Goal: Information Seeking & Learning: Learn about a topic

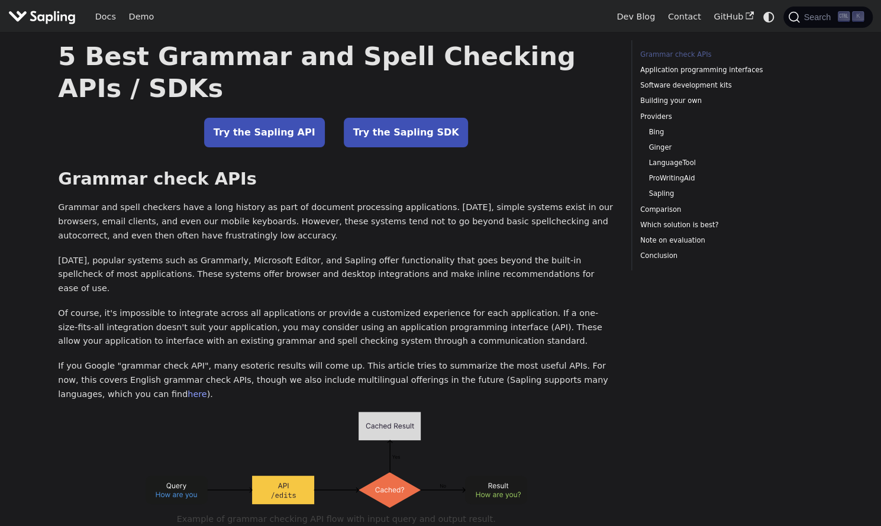
click at [449, 254] on p "[DATE], popular systems such as Grammarly, Microsoft Editor, and Sapling offer …" at bounding box center [336, 275] width 556 height 42
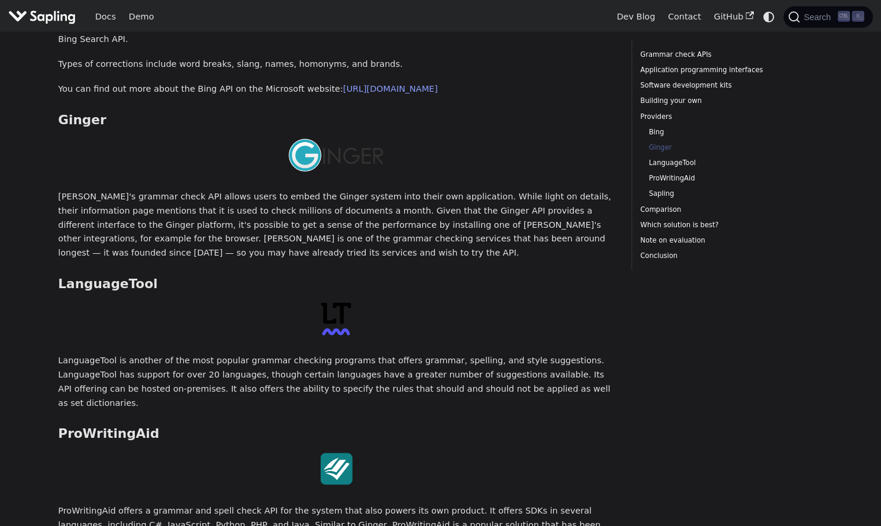
scroll to position [1949, 0]
click at [563, 353] on p "LanguageTool is another of the most popular grammar checking programs that offe…" at bounding box center [336, 381] width 556 height 56
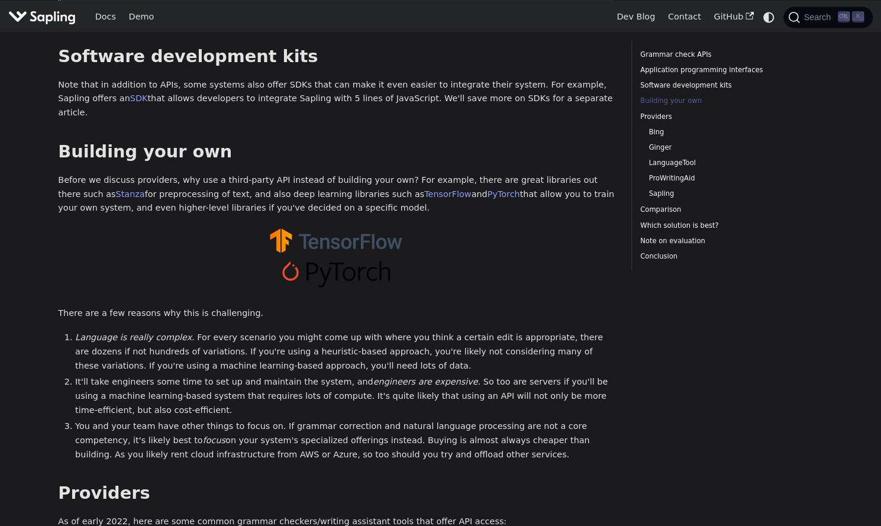
scroll to position [1094, 0]
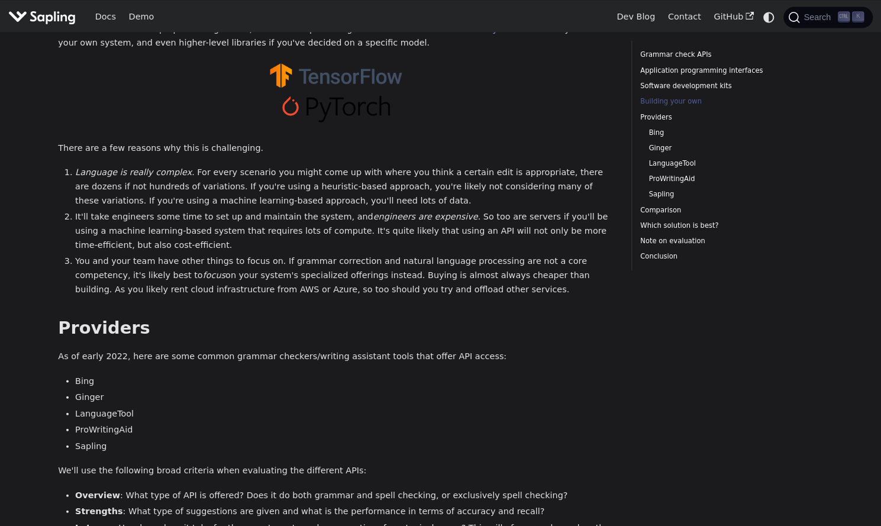
scroll to position [1260, 0]
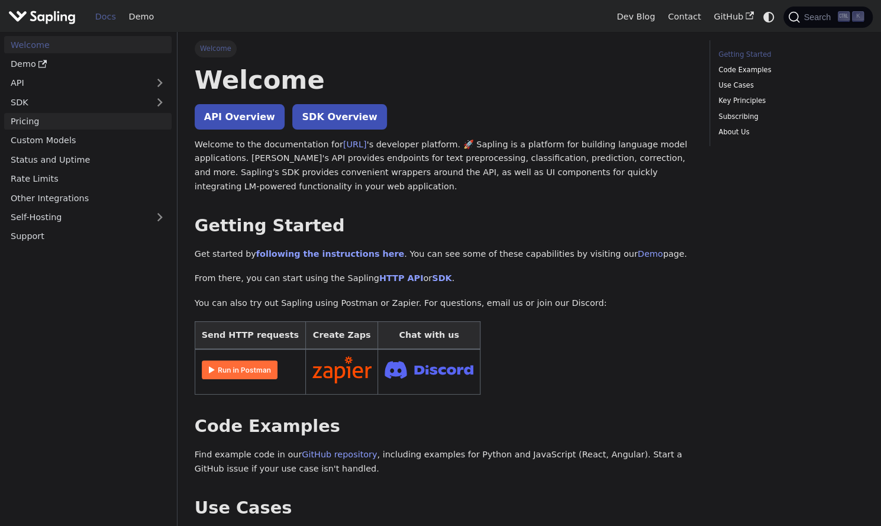
click at [30, 128] on link "Pricing" at bounding box center [87, 121] width 167 height 17
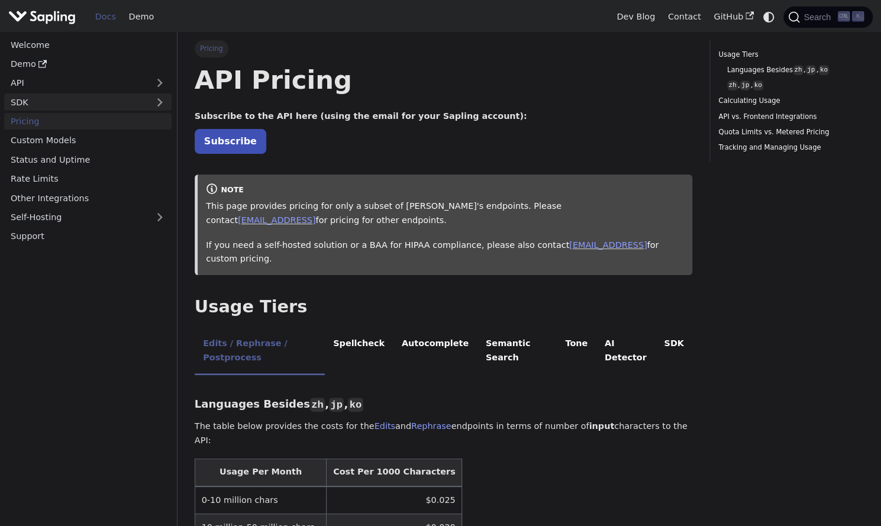
click at [34, 98] on link "SDK" at bounding box center [76, 101] width 144 height 17
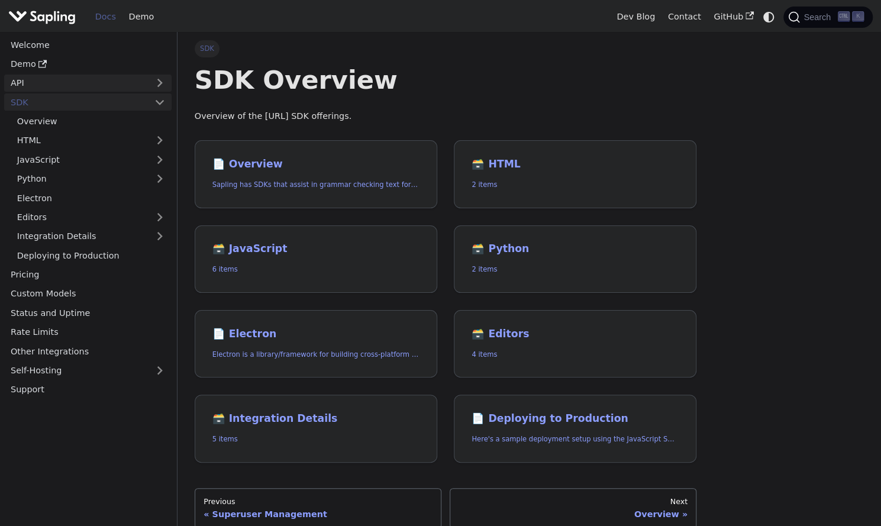
click at [31, 85] on link "API" at bounding box center [76, 83] width 144 height 17
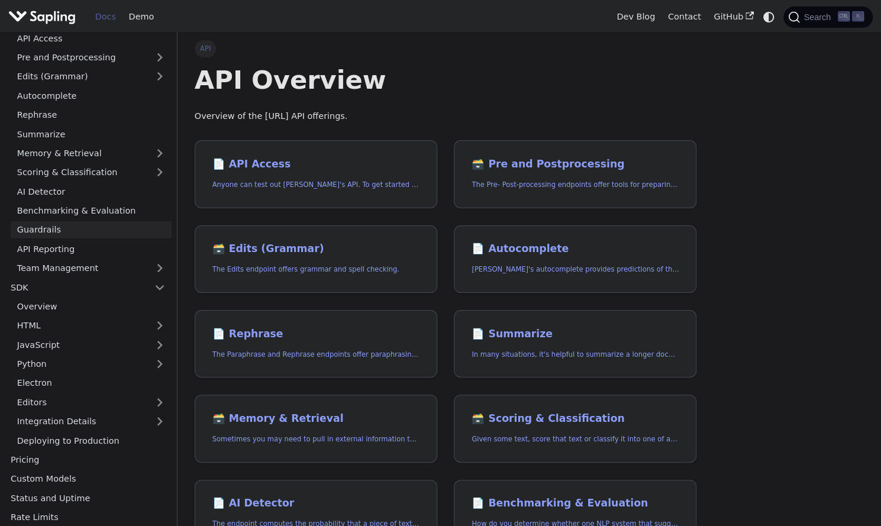
scroll to position [125, 0]
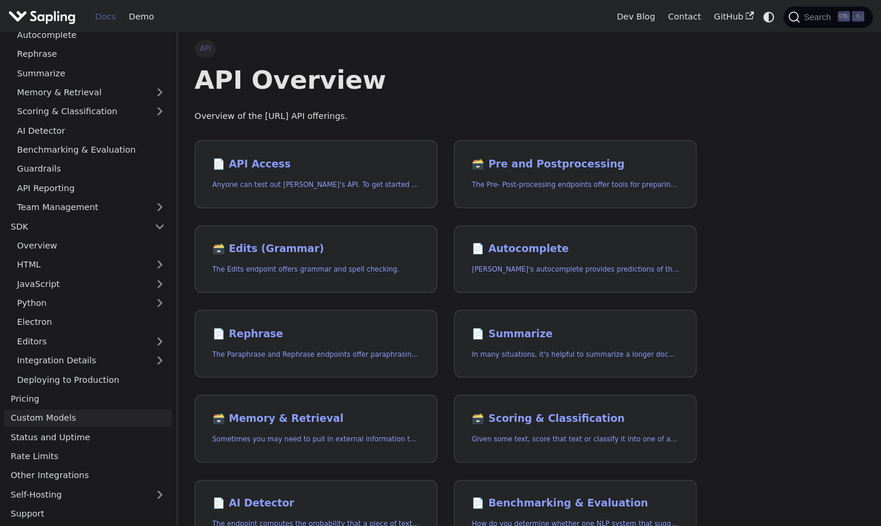
click at [37, 422] on link "Custom Models" at bounding box center [87, 417] width 167 height 17
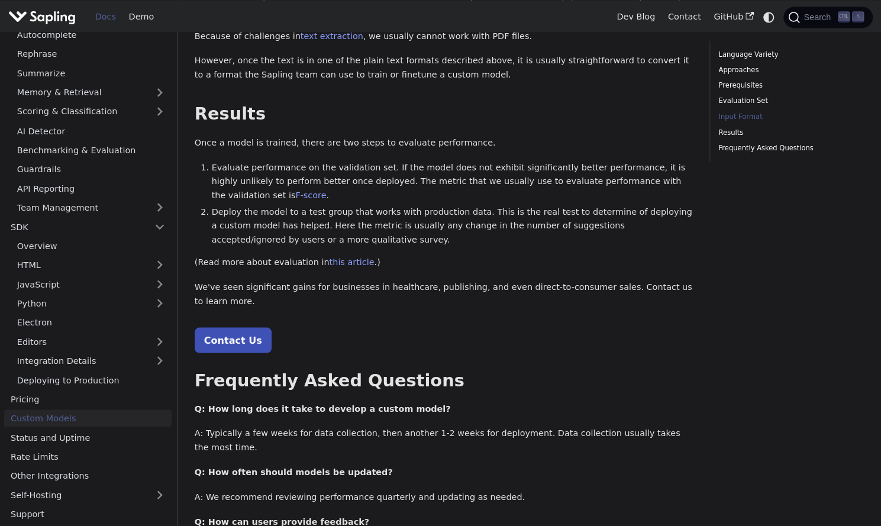
scroll to position [1197, 0]
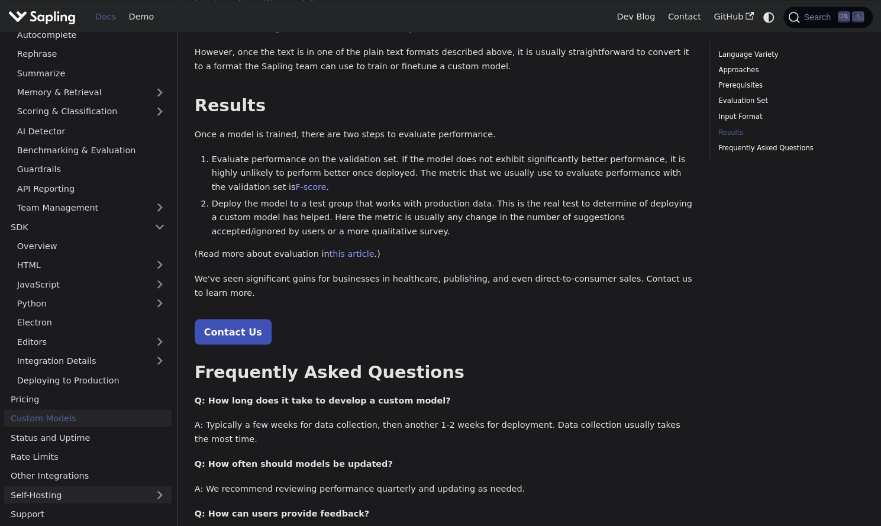
click at [39, 492] on link "Self-Hosting" at bounding box center [87, 494] width 167 height 17
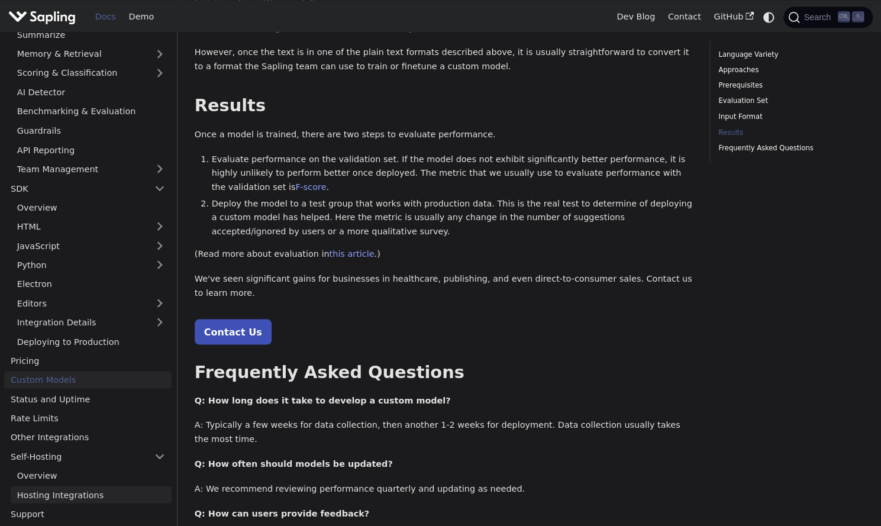
click at [41, 497] on link "Hosting Integrations" at bounding box center [91, 494] width 161 height 17
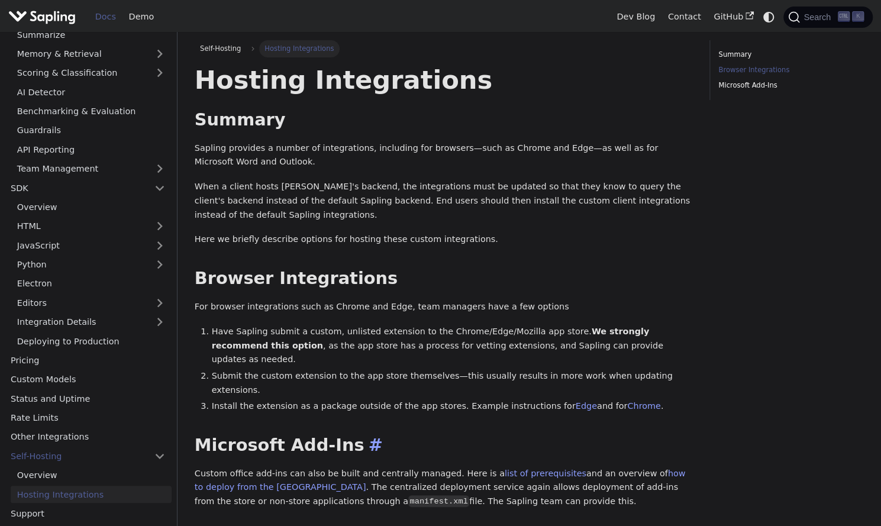
scroll to position [163, 0]
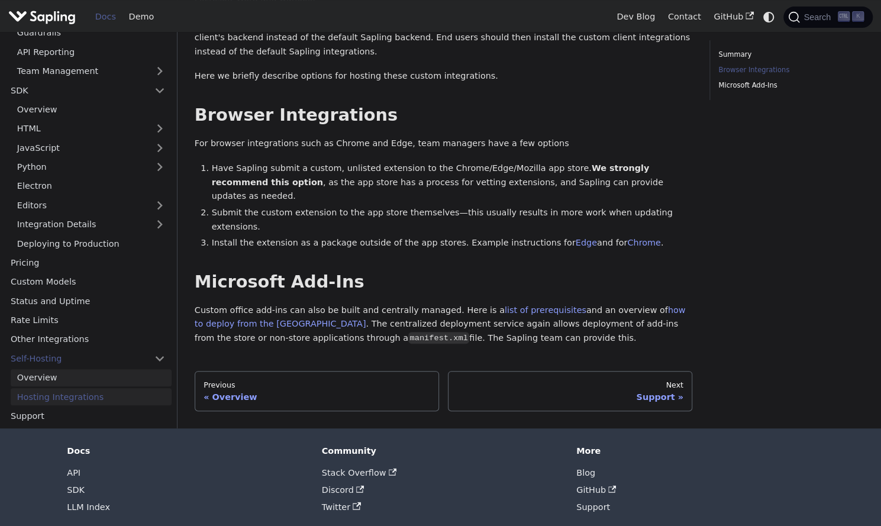
click at [37, 369] on link "Overview" at bounding box center [91, 377] width 161 height 17
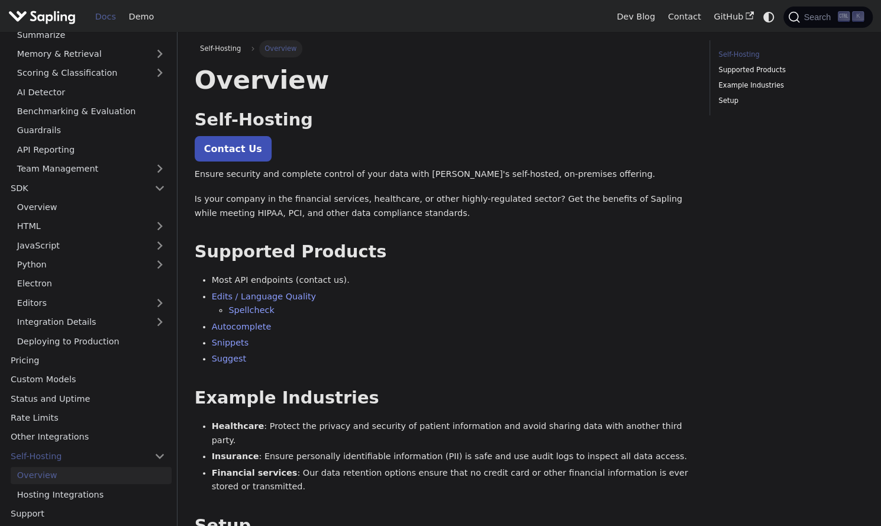
click at [422, 224] on div "Overview Self-Hosting ​ Contact Us Ensure security and complete control of your…" at bounding box center [443, 320] width 497 height 512
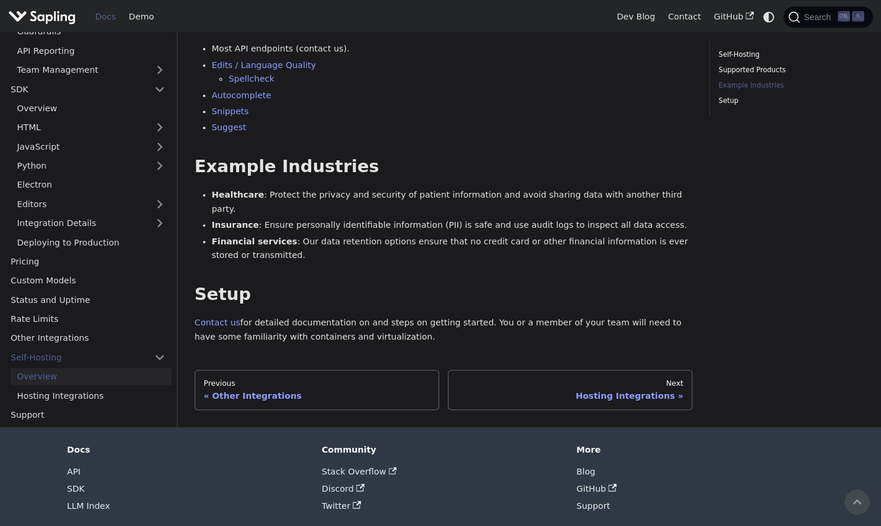
scroll to position [229, 0]
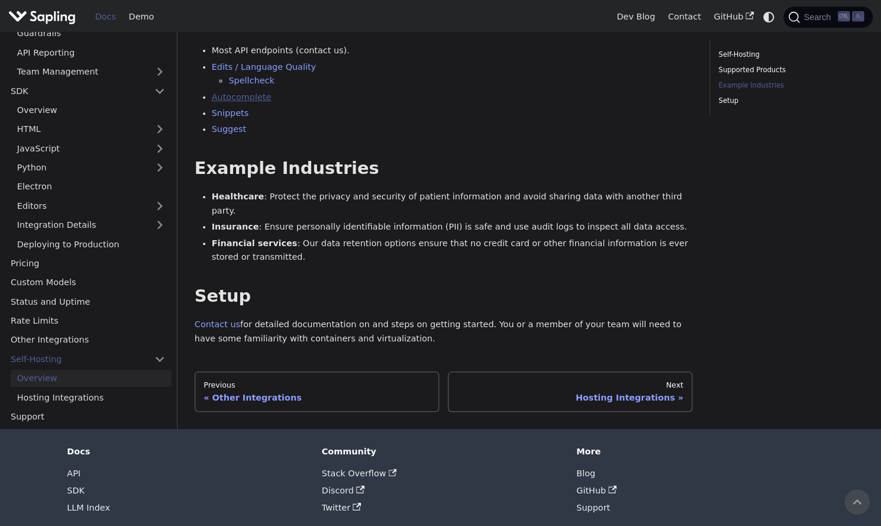
click at [243, 98] on link "Autocomplete" at bounding box center [242, 96] width 60 height 9
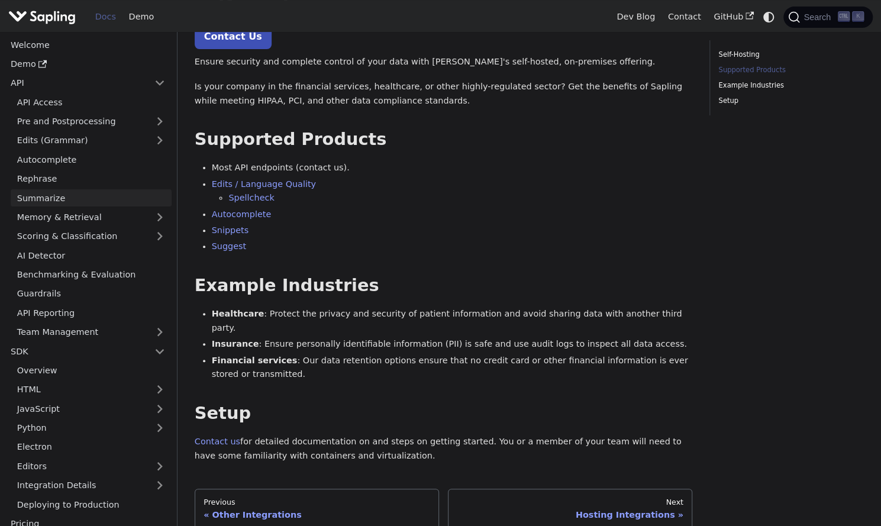
scroll to position [104, 0]
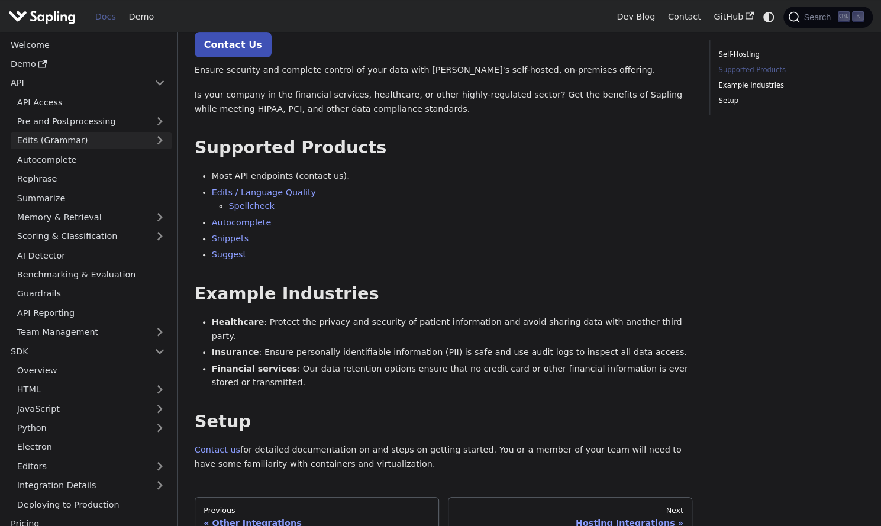
click at [69, 142] on link "Edits (Grammar)" at bounding box center [91, 140] width 161 height 17
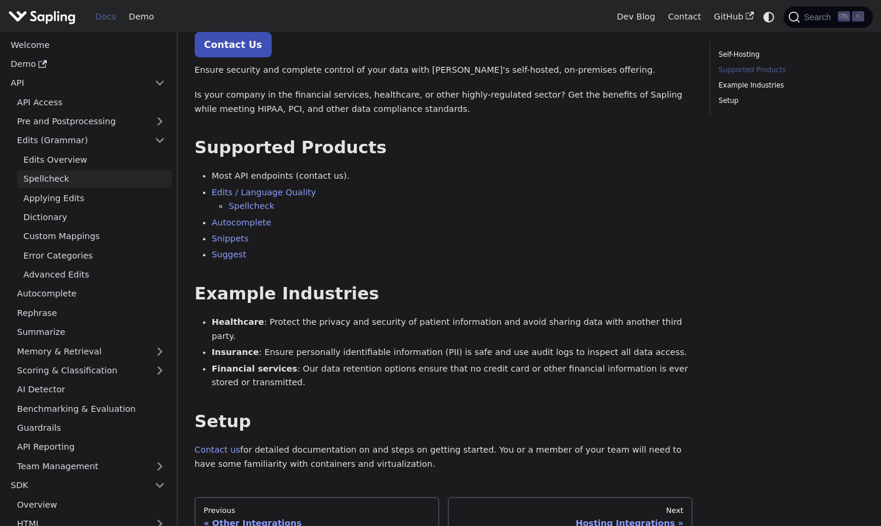
click at [53, 179] on link "Spellcheck" at bounding box center [94, 178] width 154 height 17
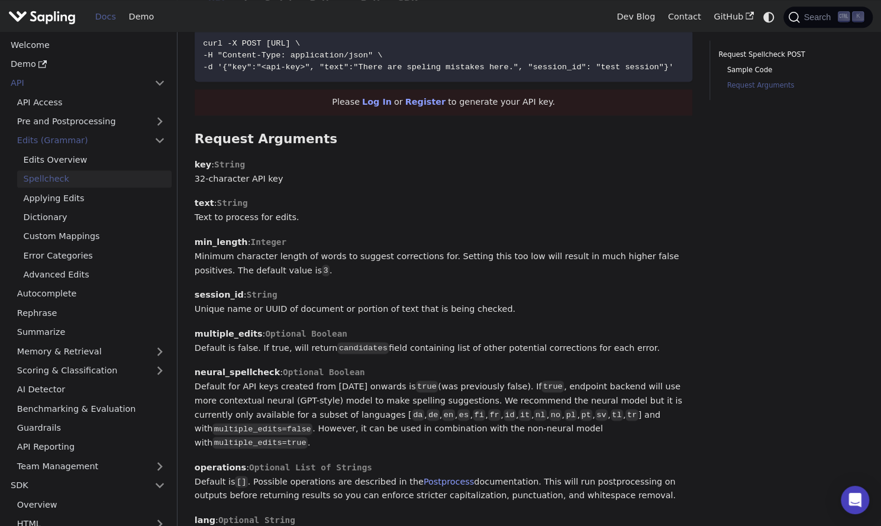
scroll to position [713, 0]
